Goal: Task Accomplishment & Management: Use online tool/utility

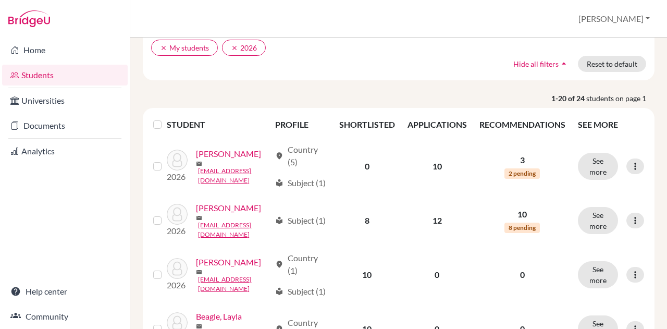
scroll to position [90, 0]
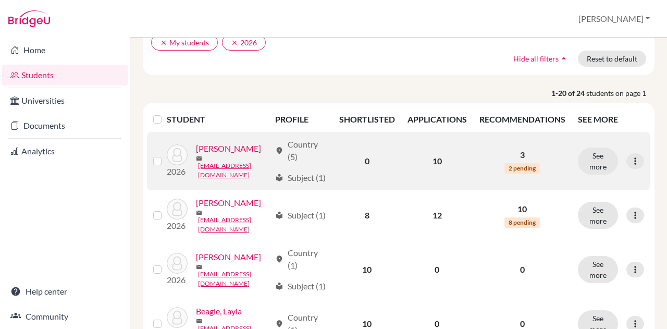
click at [198, 155] on link "[PERSON_NAME]" at bounding box center [228, 148] width 65 height 13
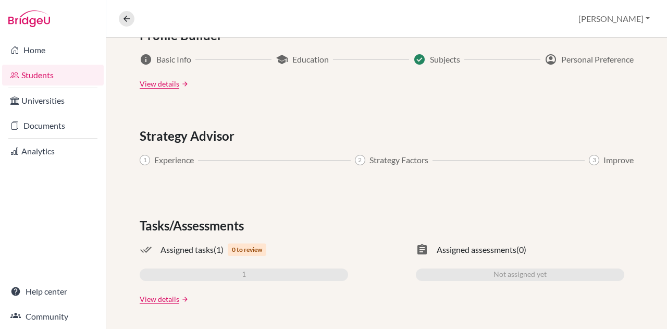
scroll to position [588, 0]
click at [60, 127] on link "Documents" at bounding box center [53, 125] width 102 height 21
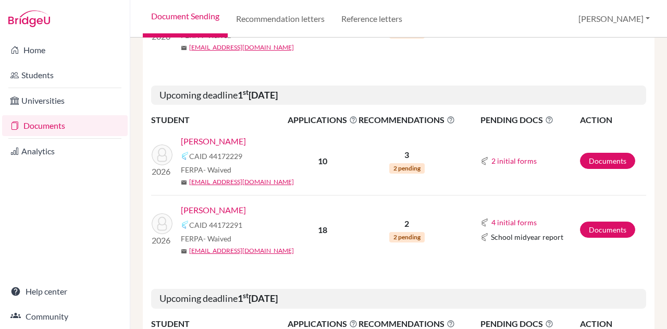
scroll to position [300, 0]
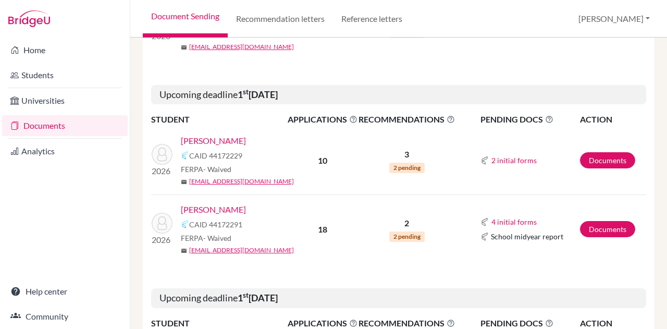
click at [223, 139] on link "[PERSON_NAME]" at bounding box center [213, 141] width 65 height 13
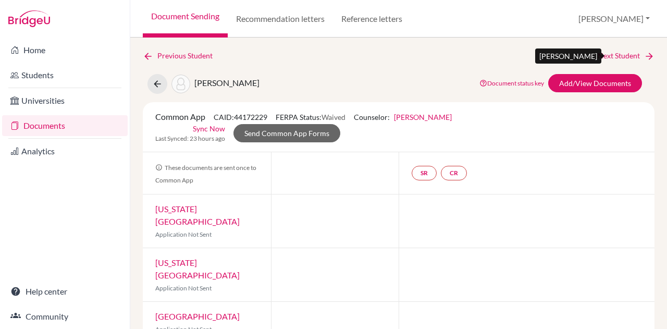
click at [630, 55] on link "Next Student" at bounding box center [626, 55] width 57 height 11
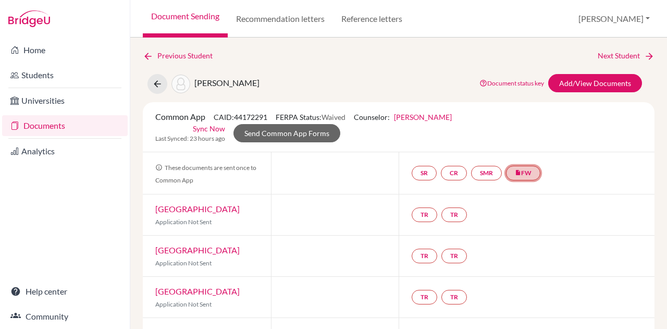
click at [533, 173] on link "insert_drive_file FW" at bounding box center [523, 173] width 34 height 15
click at [524, 141] on link "Fee waiver" at bounding box center [527, 141] width 35 height 9
click at [632, 59] on link "Next Student" at bounding box center [626, 55] width 57 height 11
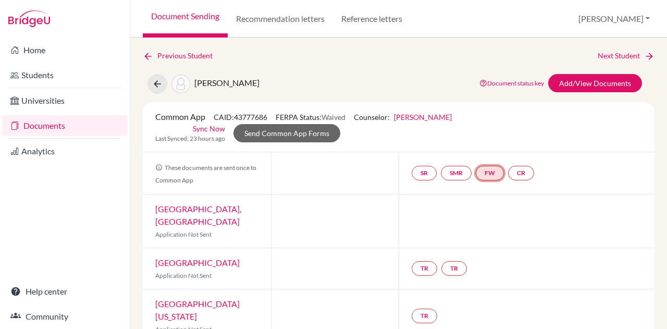
click at [483, 175] on link "FW" at bounding box center [490, 173] width 28 height 15
click at [489, 118] on h3 "Fee waiver" at bounding box center [492, 122] width 51 height 19
click at [489, 126] on h3 "Fee waiver" at bounding box center [492, 122] width 51 height 19
click at [629, 57] on link "Next Student" at bounding box center [626, 55] width 57 height 11
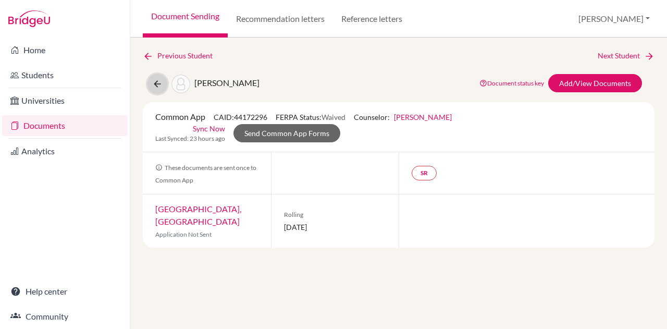
click at [157, 81] on icon at bounding box center [157, 84] width 10 height 10
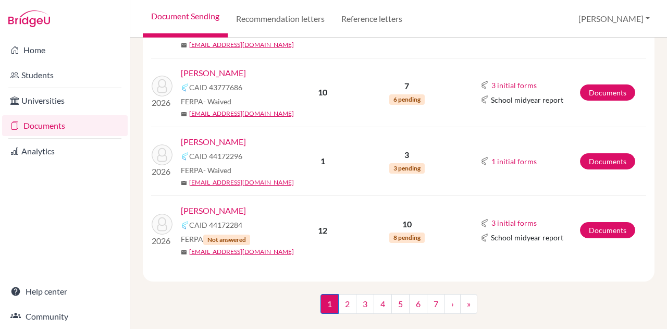
scroll to position [318, 0]
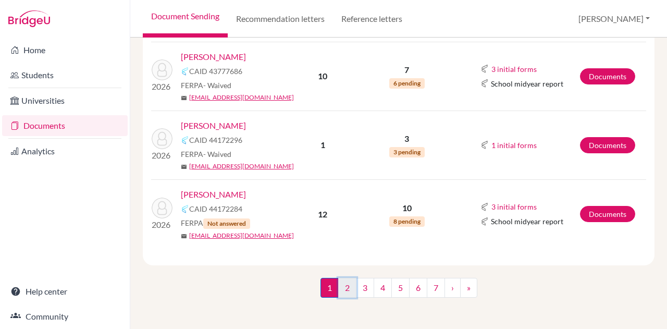
click at [344, 289] on link "2" at bounding box center [347, 288] width 18 height 20
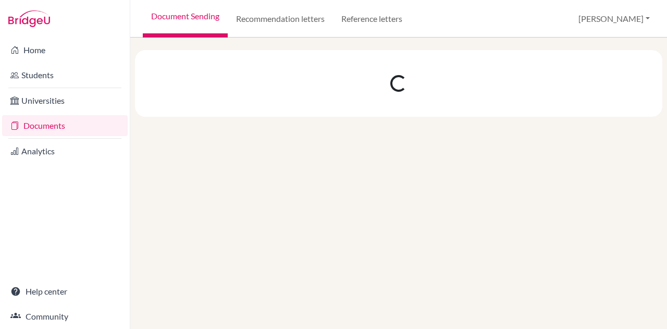
scroll to position [0, 0]
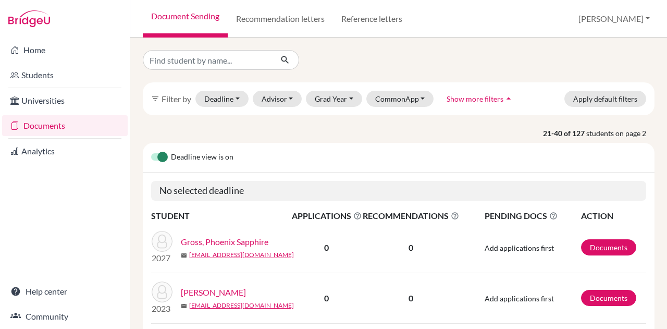
click at [349, 89] on div "filter_list Filter by Deadline - Select a date range Or double click for a sing…" at bounding box center [399, 98] width 512 height 33
click at [350, 98] on button "Grad Year" at bounding box center [334, 99] width 56 height 16
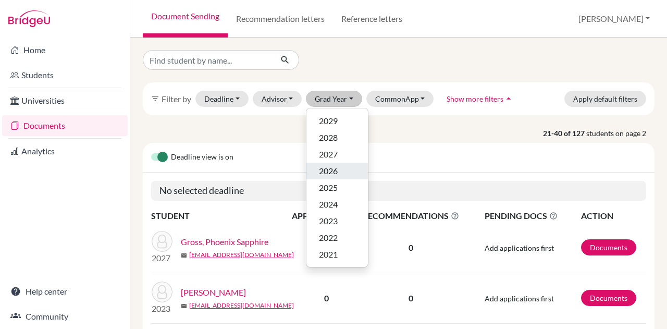
click at [334, 176] on span "2026" at bounding box center [328, 171] width 19 height 13
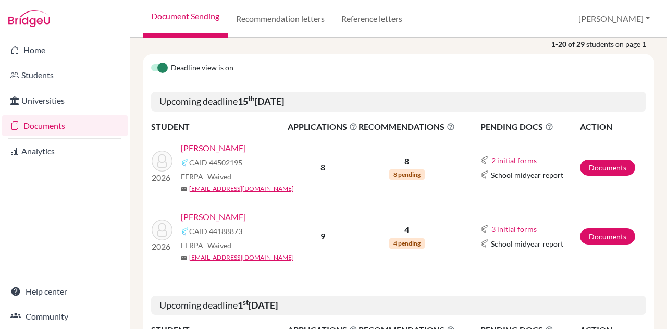
scroll to position [13, 0]
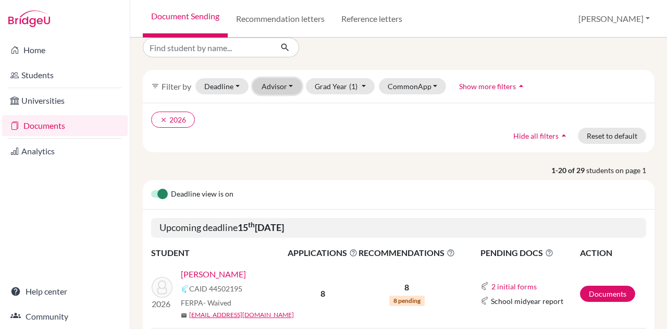
click at [284, 86] on button "Advisor" at bounding box center [278, 86] width 50 height 16
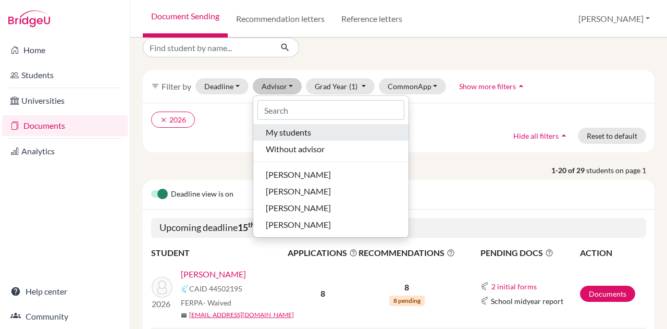
click at [311, 133] on div "My students" at bounding box center [331, 132] width 130 height 13
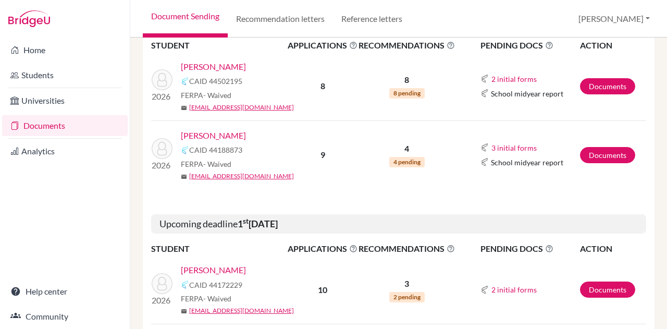
scroll to position [217, 0]
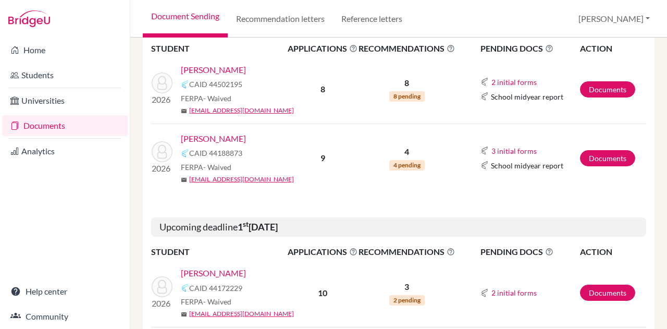
click at [224, 138] on link "Lee, Dong Hyun" at bounding box center [213, 138] width 65 height 13
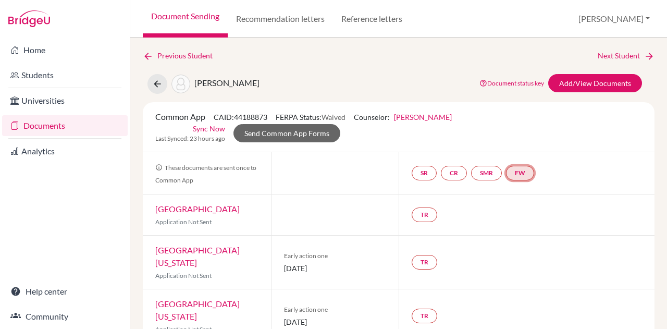
click at [517, 172] on link "FW" at bounding box center [520, 173] width 28 height 15
click at [518, 140] on link "Fee waiver" at bounding box center [523, 141] width 35 height 9
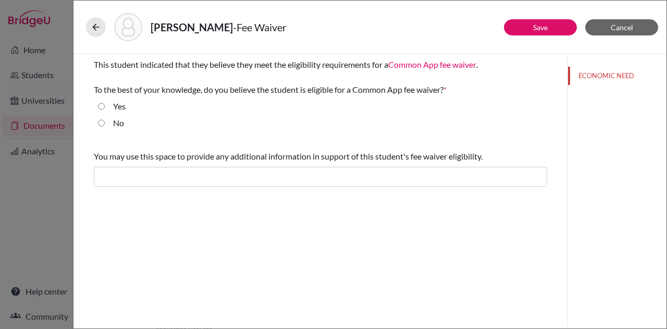
click at [100, 104] on input "Yes" at bounding box center [101, 106] width 7 height 13
radio input "true"
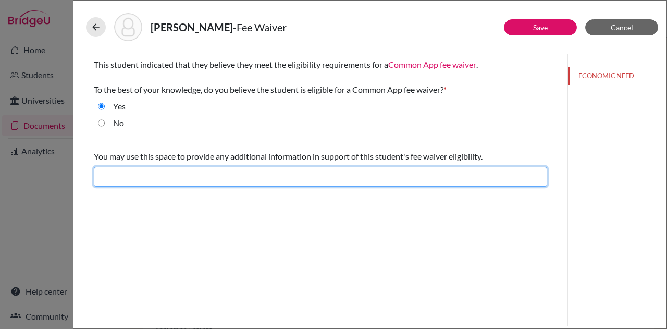
click at [174, 177] on input "text" at bounding box center [321, 177] width 454 height 20
type input "Student qualifies for free and reduced lunch."
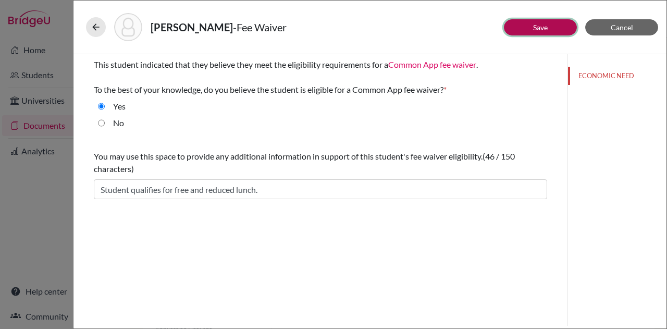
click at [550, 25] on button "Save" at bounding box center [540, 27] width 73 height 16
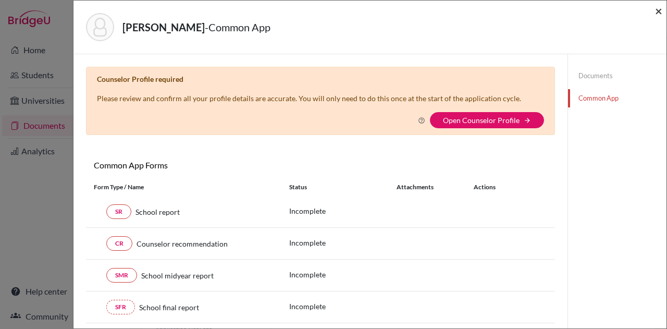
click at [660, 14] on span "×" at bounding box center [658, 10] width 7 height 15
